Goal: Manage account settings

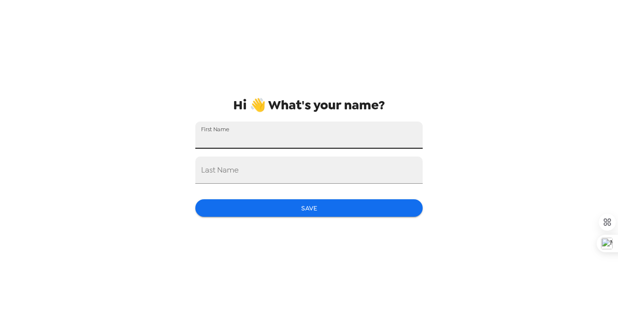
click at [295, 141] on input "First Name" at bounding box center [308, 134] width 227 height 27
click at [295, 141] on input "J" at bounding box center [308, 134] width 227 height 27
type input "[PERSON_NAME]"
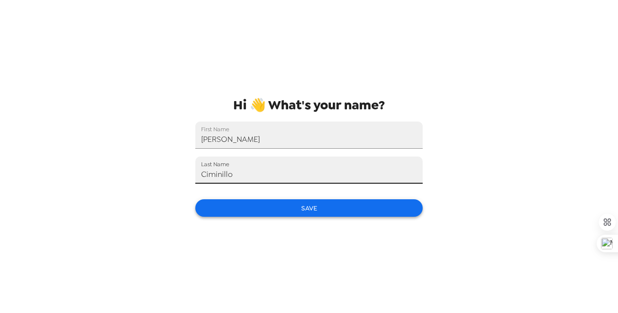
type input "Ciminillo"
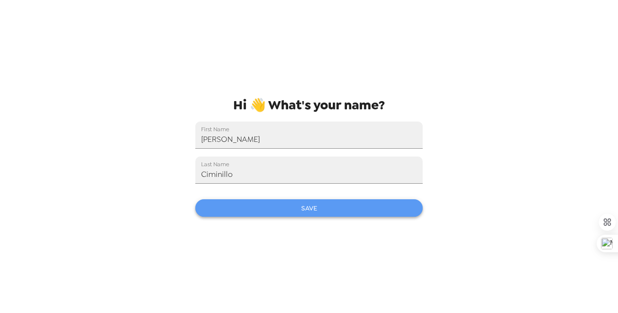
click at [300, 202] on button "Save" at bounding box center [308, 208] width 227 height 18
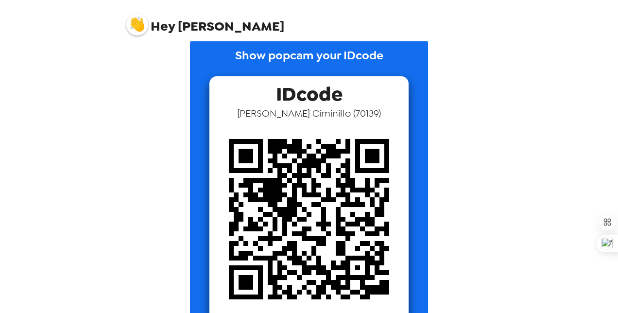
scroll to position [37, 0]
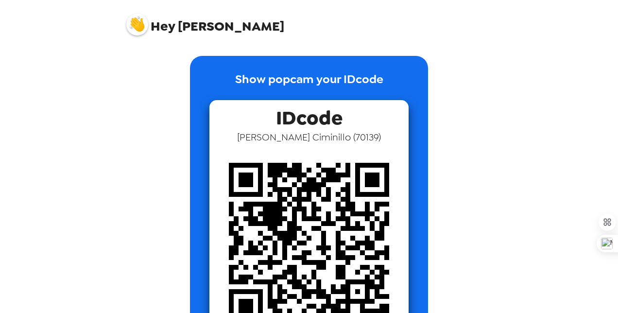
click at [140, 17] on img at bounding box center [137, 25] width 22 height 22
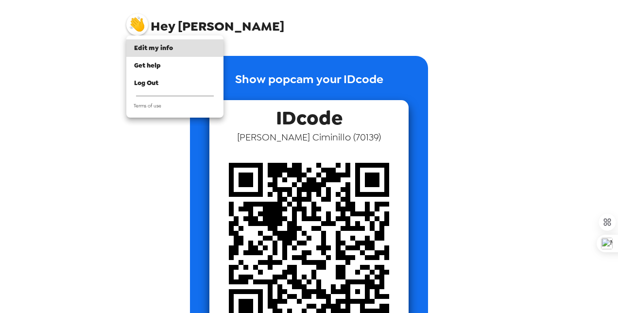
click at [307, 50] on div at bounding box center [309, 156] width 618 height 313
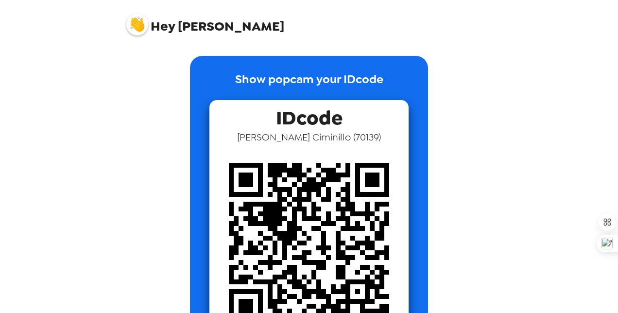
click at [140, 26] on img at bounding box center [137, 25] width 22 height 22
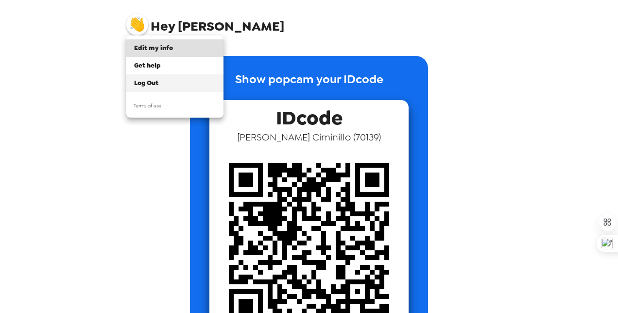
click at [161, 80] on div "Log Out" at bounding box center [175, 83] width 82 height 10
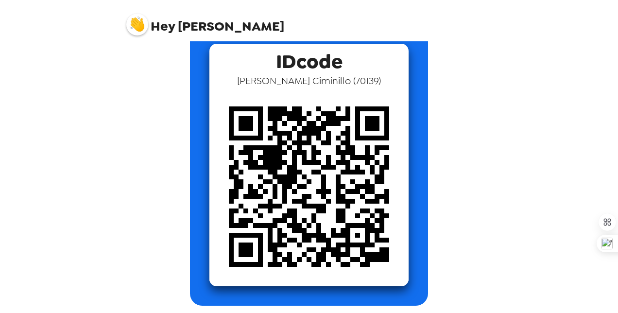
scroll to position [49, 0]
